Goal: Task Accomplishment & Management: Complete application form

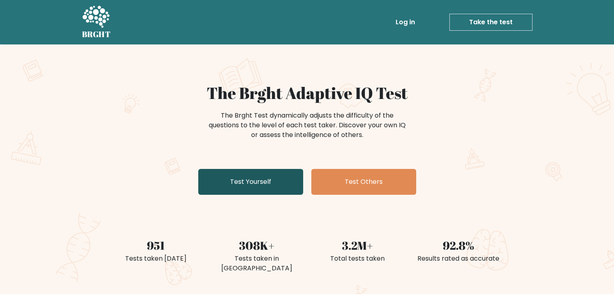
click at [220, 187] on link "Test Yourself" at bounding box center [250, 182] width 105 height 26
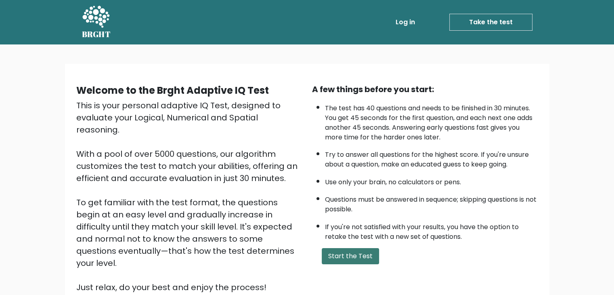
click at [358, 254] on button "Start the Test" at bounding box center [350, 256] width 57 height 16
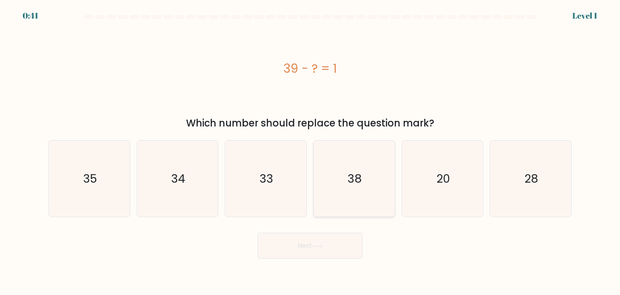
click at [351, 174] on text "38" at bounding box center [355, 178] width 14 height 16
click at [310, 151] on input "d. 38" at bounding box center [310, 149] width 0 height 4
radio input "true"
click at [342, 244] on button "Next" at bounding box center [310, 246] width 105 height 26
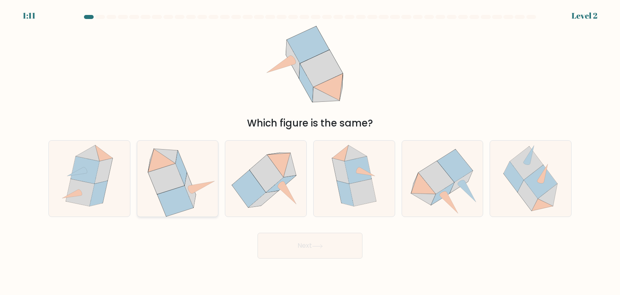
click at [174, 193] on icon at bounding box center [175, 201] width 36 height 30
click at [310, 151] on input "b." at bounding box center [310, 149] width 0 height 4
radio input "true"
click at [315, 242] on button "Next" at bounding box center [310, 246] width 105 height 26
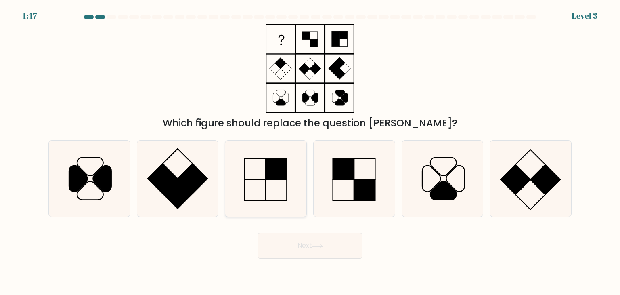
click at [258, 162] on icon at bounding box center [266, 178] width 76 height 76
click at [310, 151] on input "c." at bounding box center [310, 149] width 0 height 4
radio input "true"
click at [306, 249] on button "Next" at bounding box center [310, 246] width 105 height 26
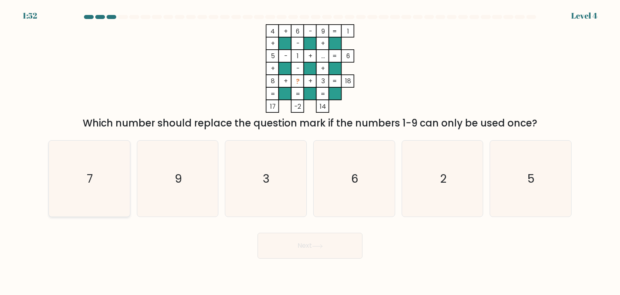
click at [74, 186] on icon "7" at bounding box center [89, 178] width 76 height 76
click at [310, 151] on input "a. 7" at bounding box center [310, 149] width 0 height 4
radio input "true"
click at [327, 246] on button "Next" at bounding box center [310, 246] width 105 height 26
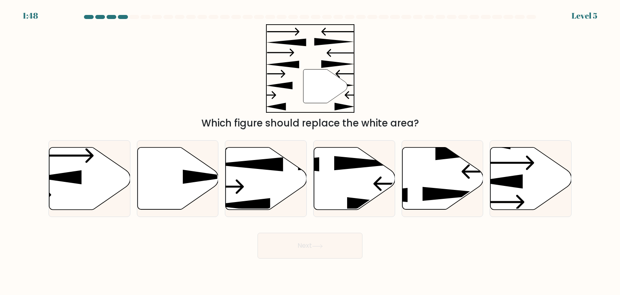
click at [327, 246] on button "Next" at bounding box center [310, 246] width 105 height 26
click at [166, 170] on icon at bounding box center [177, 178] width 81 height 62
click at [310, 151] on input "b." at bounding box center [310, 149] width 0 height 4
radio input "true"
click at [331, 241] on button "Next" at bounding box center [310, 246] width 105 height 26
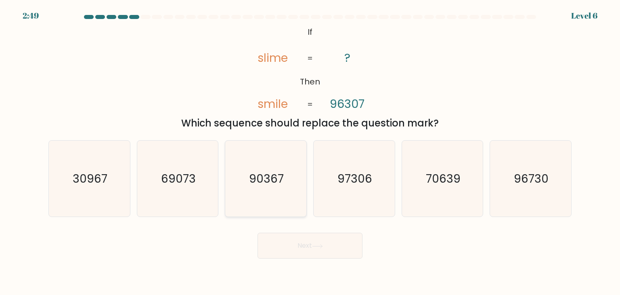
click at [242, 185] on icon "90367" at bounding box center [266, 178] width 76 height 76
click at [310, 151] on input "c. 90367" at bounding box center [310, 149] width 0 height 4
radio input "true"
click at [300, 255] on button "Next" at bounding box center [310, 246] width 105 height 26
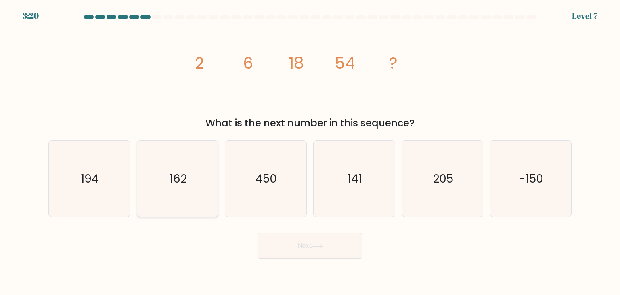
click at [197, 191] on icon "162" at bounding box center [178, 178] width 76 height 76
click at [310, 151] on input "b. 162" at bounding box center [310, 149] width 0 height 4
radio input "true"
click at [283, 249] on button "Next" at bounding box center [310, 246] width 105 height 26
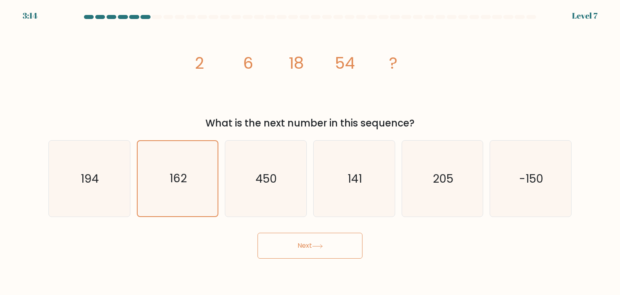
click at [323, 247] on icon at bounding box center [317, 246] width 11 height 4
click at [357, 250] on button "Next" at bounding box center [310, 246] width 105 height 26
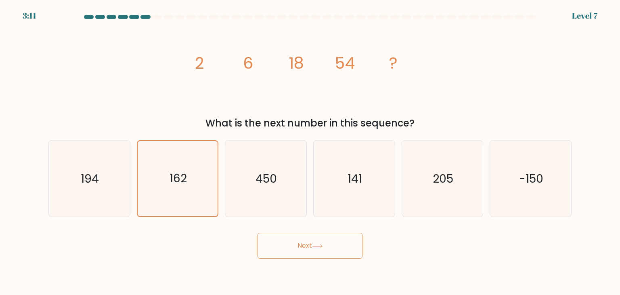
drag, startPoint x: 357, startPoint y: 250, endPoint x: 282, endPoint y: 236, distance: 76.1
click at [282, 236] on button "Next" at bounding box center [310, 246] width 105 height 26
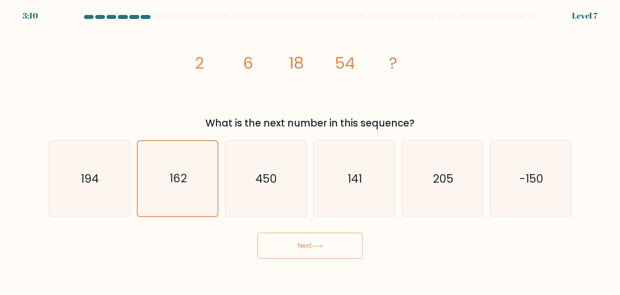
click at [398, 243] on div "Next" at bounding box center [310, 242] width 533 height 32
click at [356, 251] on button "Next" at bounding box center [310, 246] width 105 height 26
click at [178, 173] on text "162" at bounding box center [178, 179] width 17 height 16
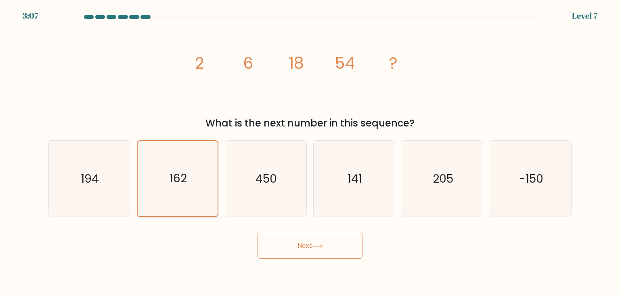
click at [310, 151] on input "b. 162" at bounding box center [310, 149] width 0 height 4
click at [289, 249] on button "Next" at bounding box center [310, 246] width 105 height 26
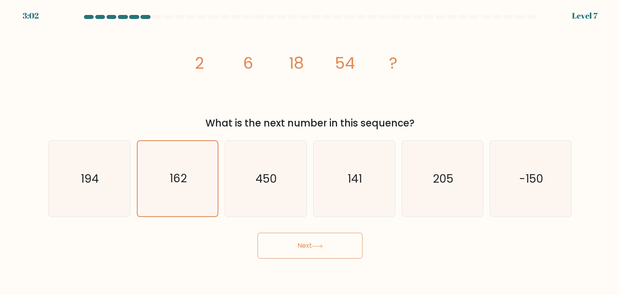
drag, startPoint x: 294, startPoint y: 261, endPoint x: 287, endPoint y: 243, distance: 19.4
click at [287, 243] on body "3:02 Level 7" at bounding box center [310, 147] width 620 height 295
click at [287, 243] on button "Next" at bounding box center [310, 246] width 105 height 26
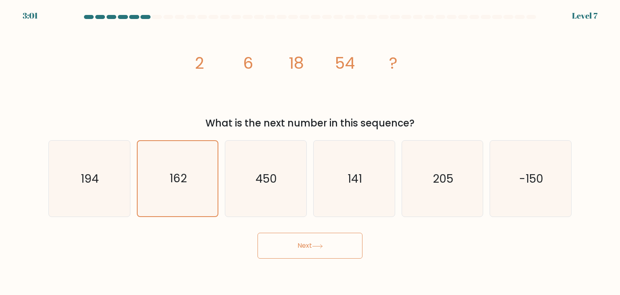
click at [287, 243] on button "Next" at bounding box center [310, 246] width 105 height 26
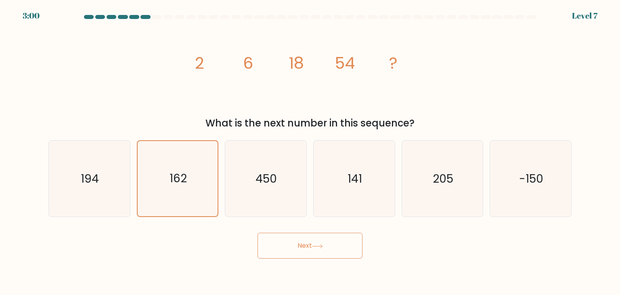
click at [287, 243] on button "Next" at bounding box center [310, 246] width 105 height 26
click at [289, 241] on button "Next" at bounding box center [310, 246] width 105 height 26
click at [337, 252] on button "Next" at bounding box center [310, 246] width 105 height 26
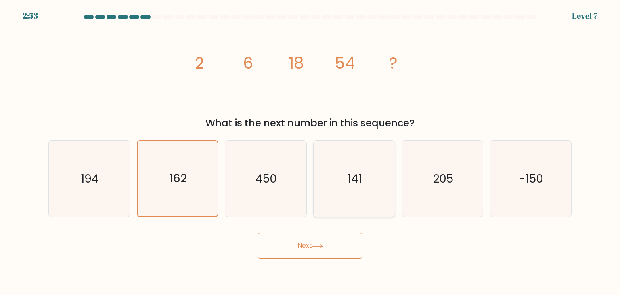
drag, startPoint x: 337, startPoint y: 252, endPoint x: 361, endPoint y: 194, distance: 62.5
click at [361, 194] on form at bounding box center [310, 136] width 620 height 243
click at [361, 194] on icon "141" at bounding box center [354, 178] width 76 height 76
click at [310, 151] on input "d. 141" at bounding box center [310, 149] width 0 height 4
radio input "true"
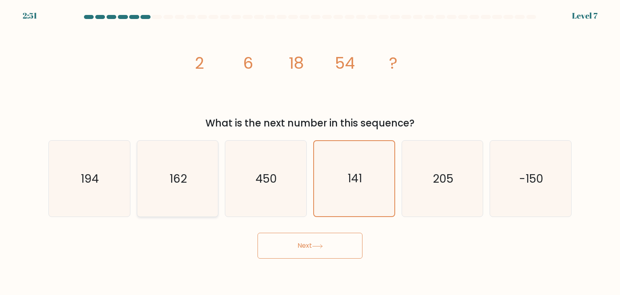
click at [187, 165] on icon "162" at bounding box center [178, 178] width 76 height 76
click at [310, 151] on input "b. 162" at bounding box center [310, 149] width 0 height 4
radio input "true"
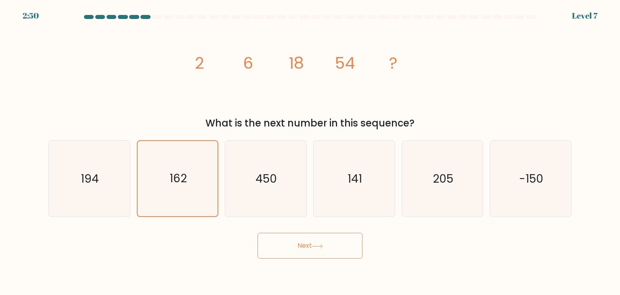
click at [300, 249] on button "Next" at bounding box center [310, 246] width 105 height 26
click at [322, 247] on icon at bounding box center [317, 246] width 10 height 4
click at [258, 233] on button "Next" at bounding box center [310, 246] width 105 height 26
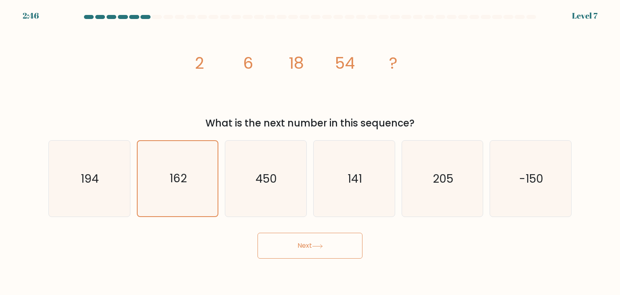
click at [258, 233] on button "Next" at bounding box center [310, 246] width 105 height 26
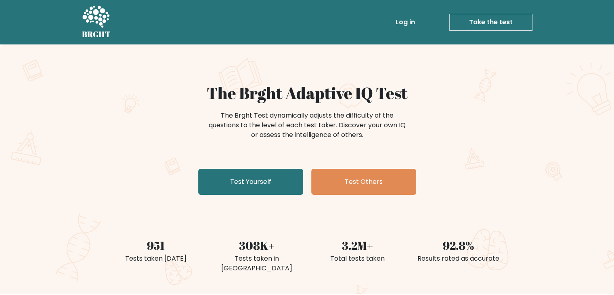
click at [231, 168] on div "The Brght Adaptive IQ Test The Brght Test dynamically adjusts the difficulty of…" at bounding box center [307, 140] width 404 height 115
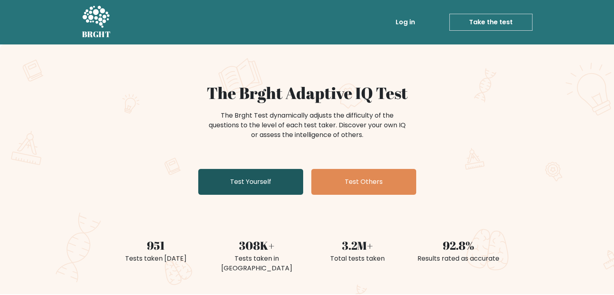
click at [233, 180] on link "Test Yourself" at bounding box center [250, 182] width 105 height 26
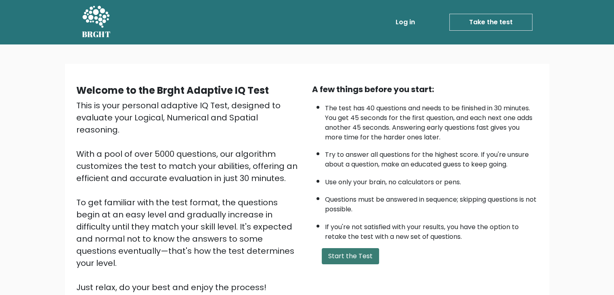
click at [355, 252] on button "Start the Test" at bounding box center [350, 256] width 57 height 16
